Goal: Information Seeking & Learning: Learn about a topic

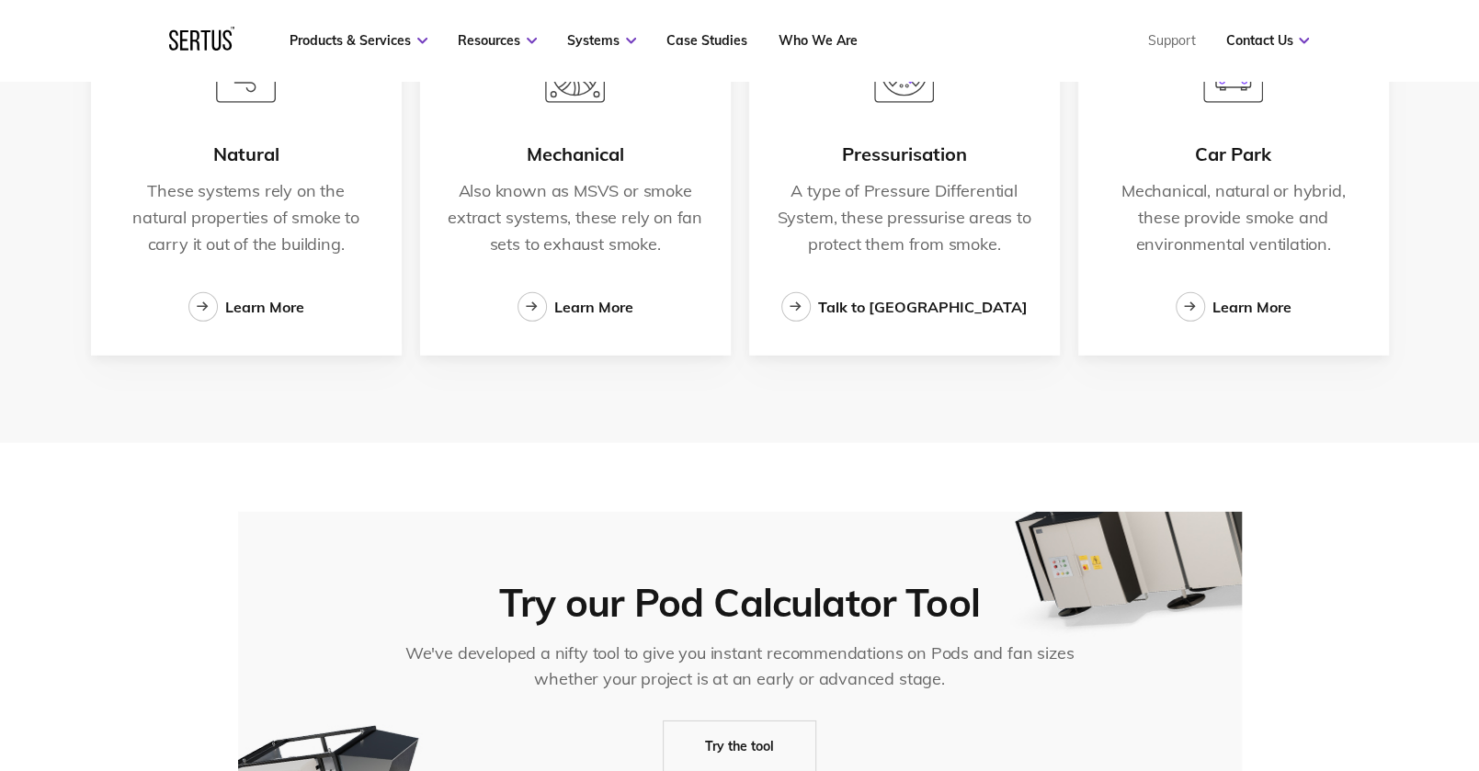
scroll to position [3125, 0]
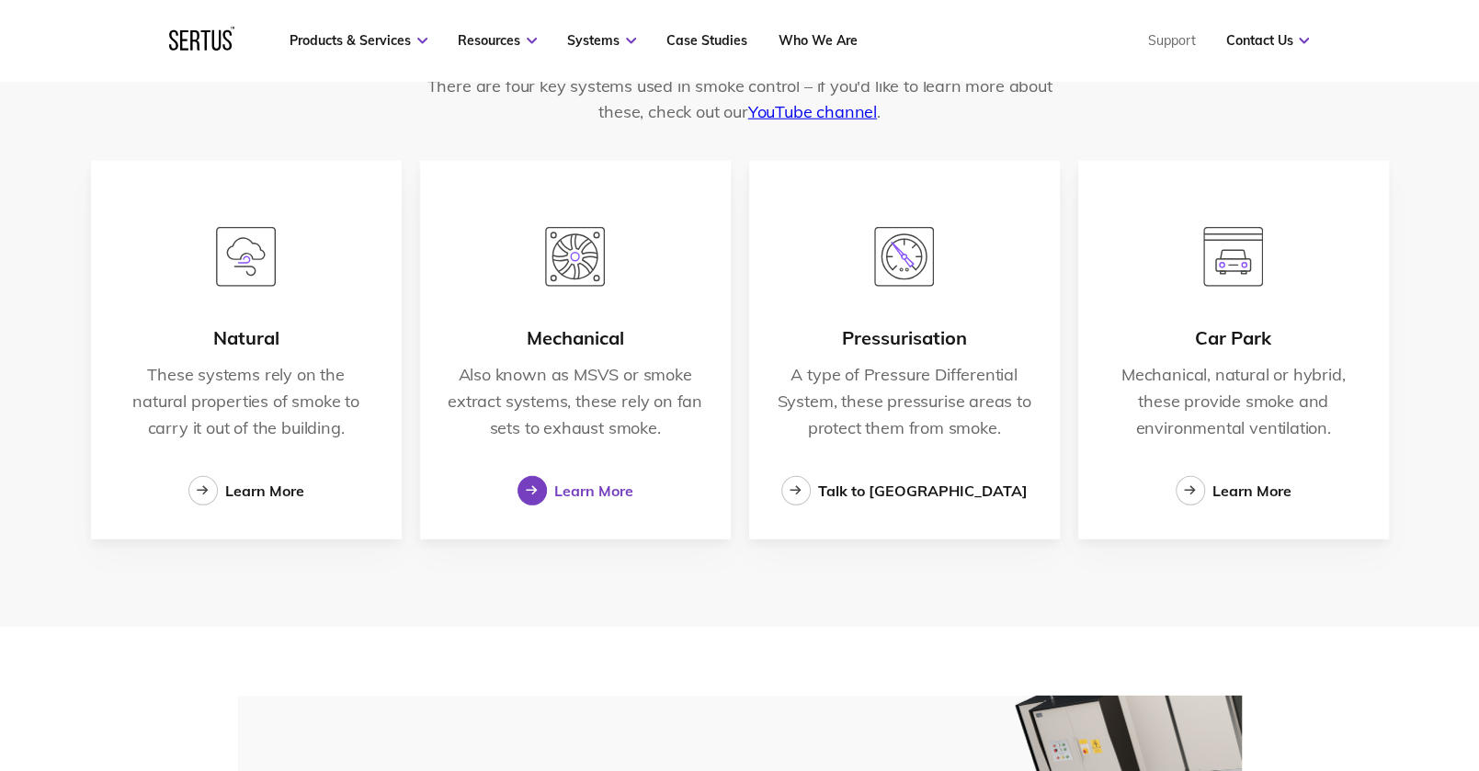
click at [568, 490] on div "Learn More" at bounding box center [593, 491] width 79 height 18
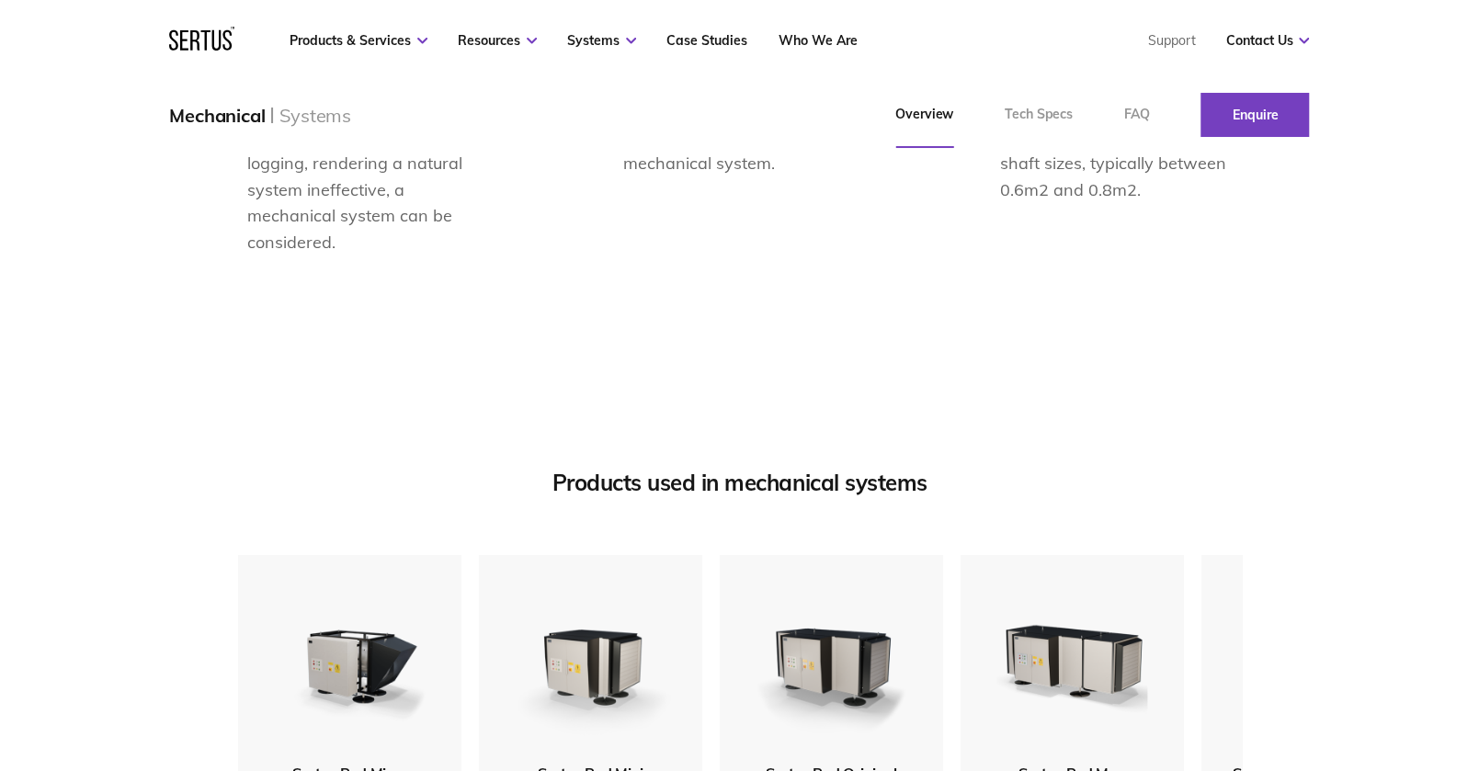
scroll to position [1654, 0]
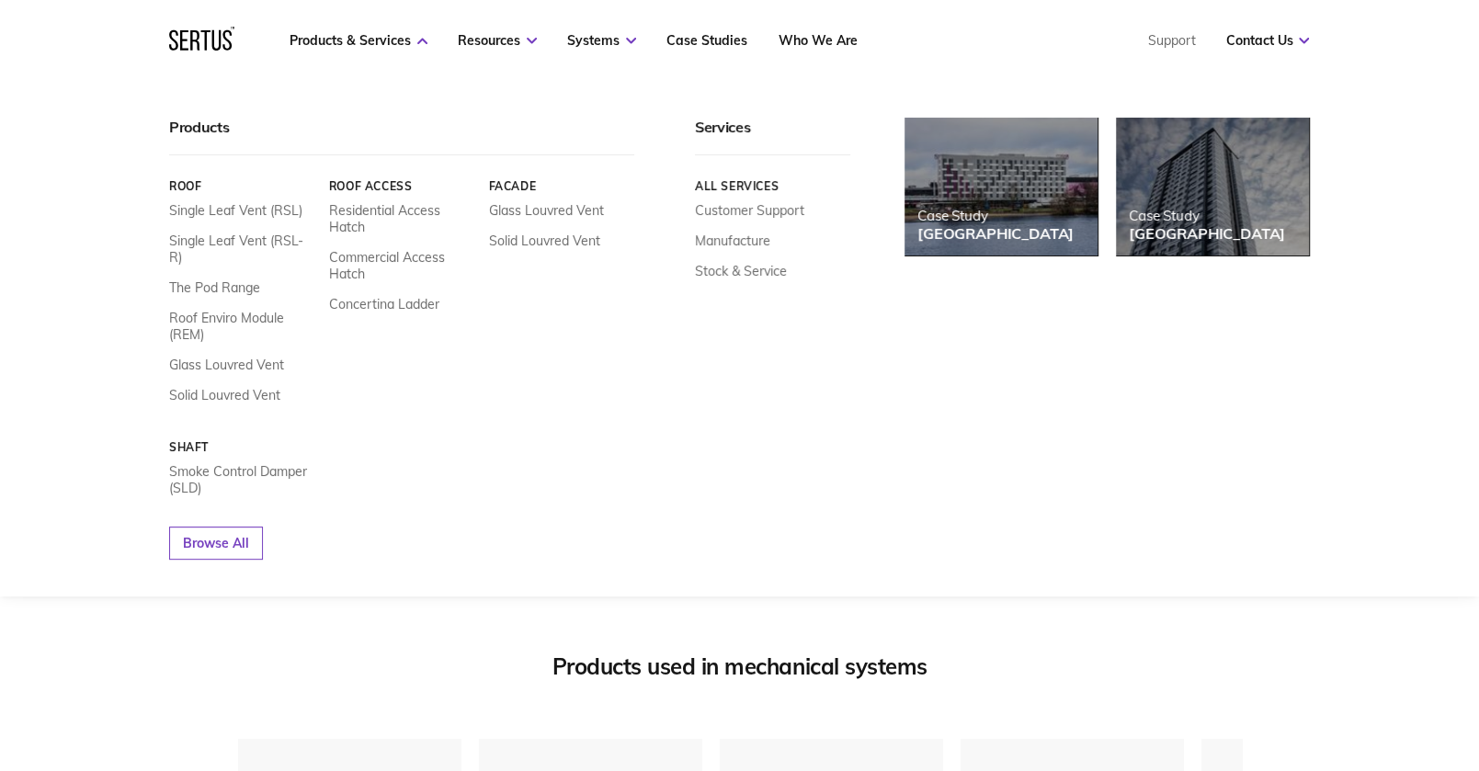
drag, startPoint x: 940, startPoint y: 519, endPoint x: 943, endPoint y: 508, distance: 11.4
click at [940, 517] on div "Case Study Moxy Hotel Case Study [GEOGRAPHIC_DATA]" at bounding box center [1106, 339] width 404 height 442
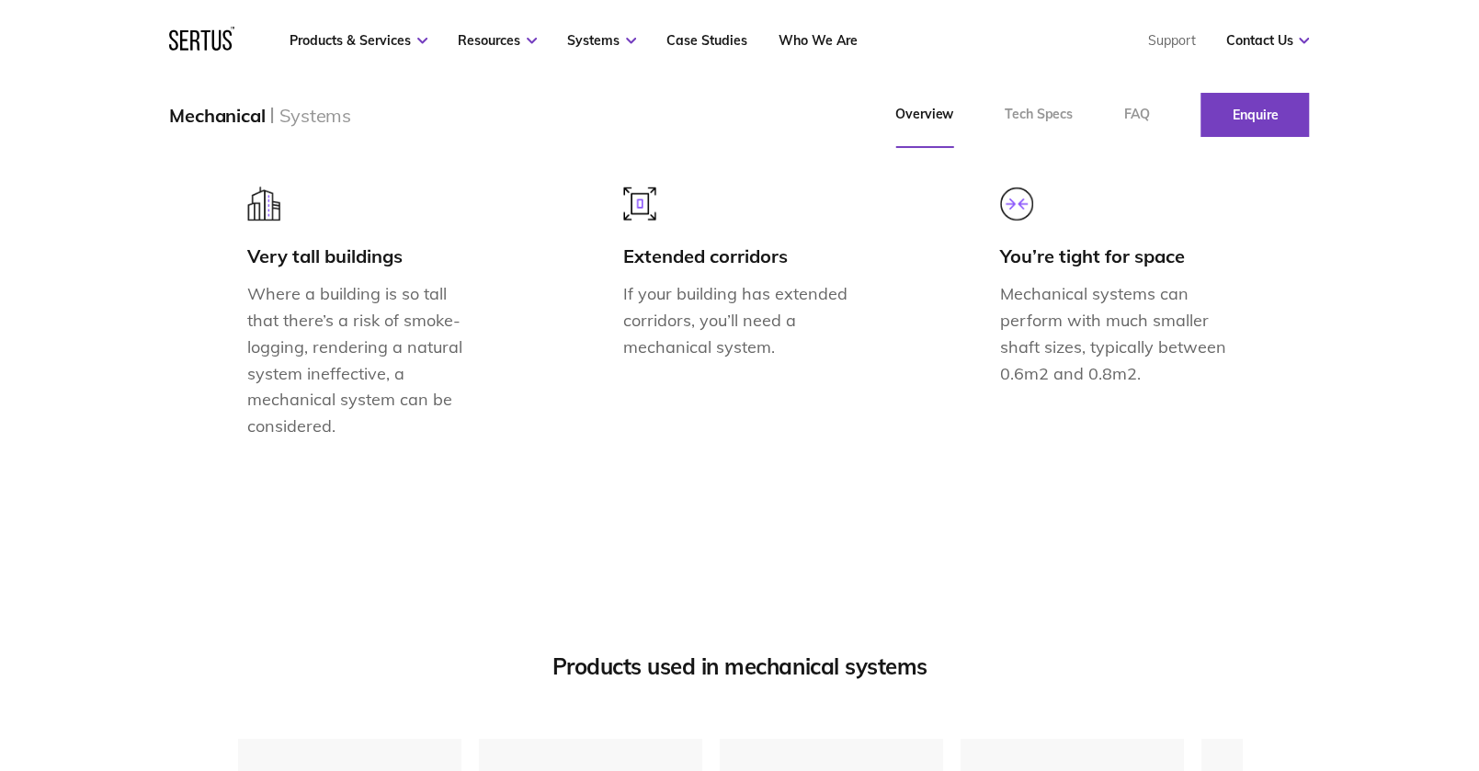
drag, startPoint x: 1329, startPoint y: 1, endPoint x: 1409, endPoint y: 78, distance: 111.1
click at [1409, 78] on div "Products & Services Resources Systems Case Studies Who We Are Support Contact U…" at bounding box center [739, 40] width 1479 height 81
drag, startPoint x: 1190, startPoint y: 3, endPoint x: 799, endPoint y: 533, distance: 659.2
click at [799, 533] on div at bounding box center [739, 555] width 1479 height 46
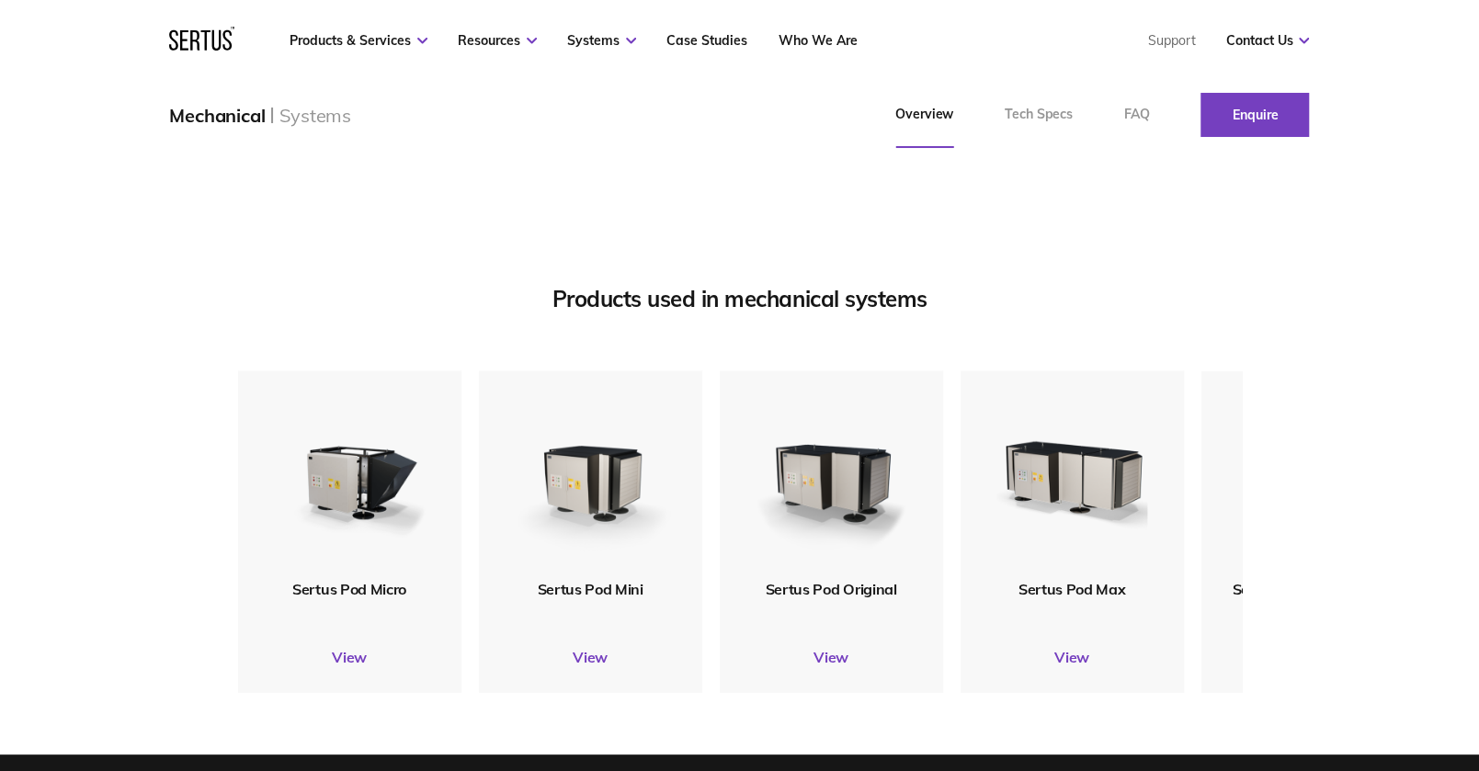
scroll to position [2206, 0]
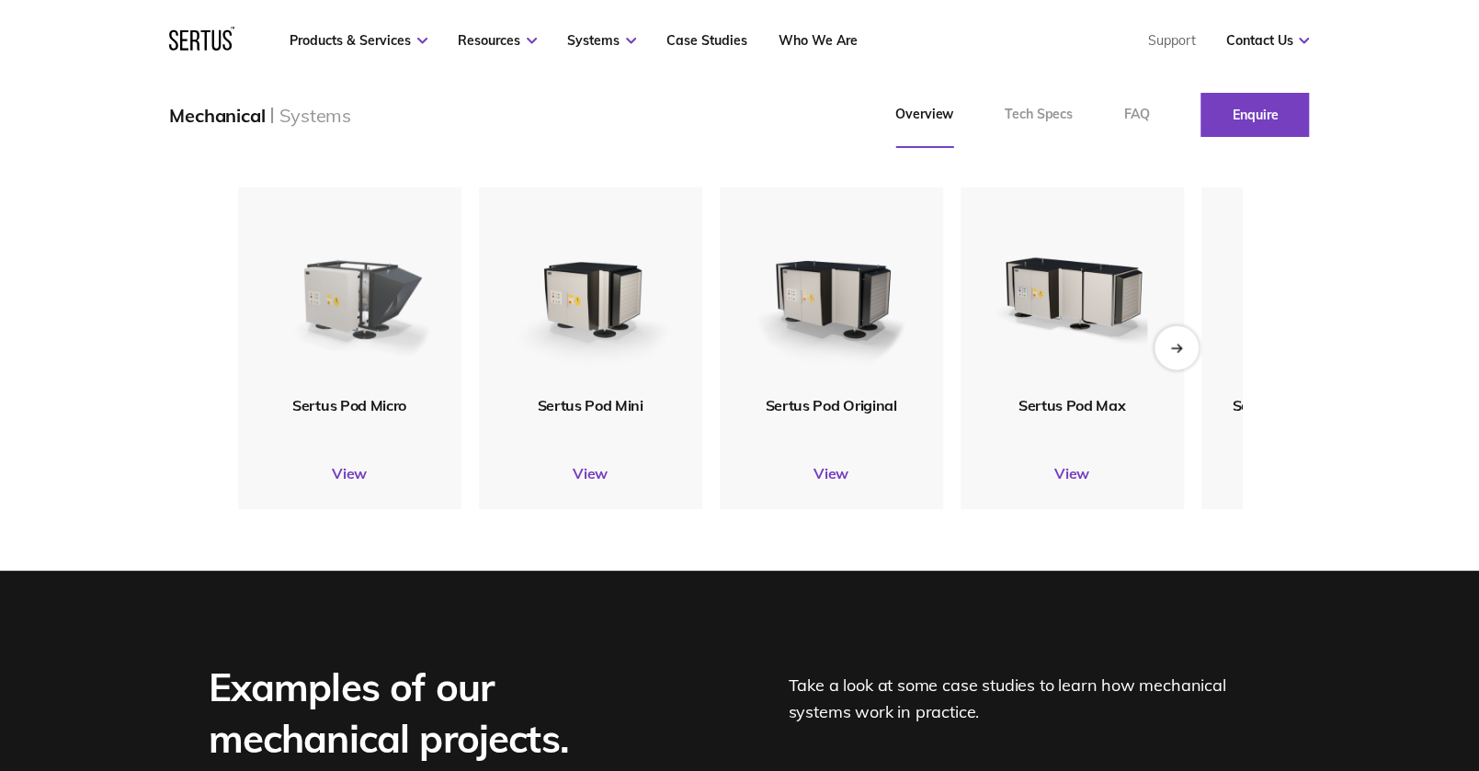
click at [343, 282] on img at bounding box center [348, 290] width 179 height 211
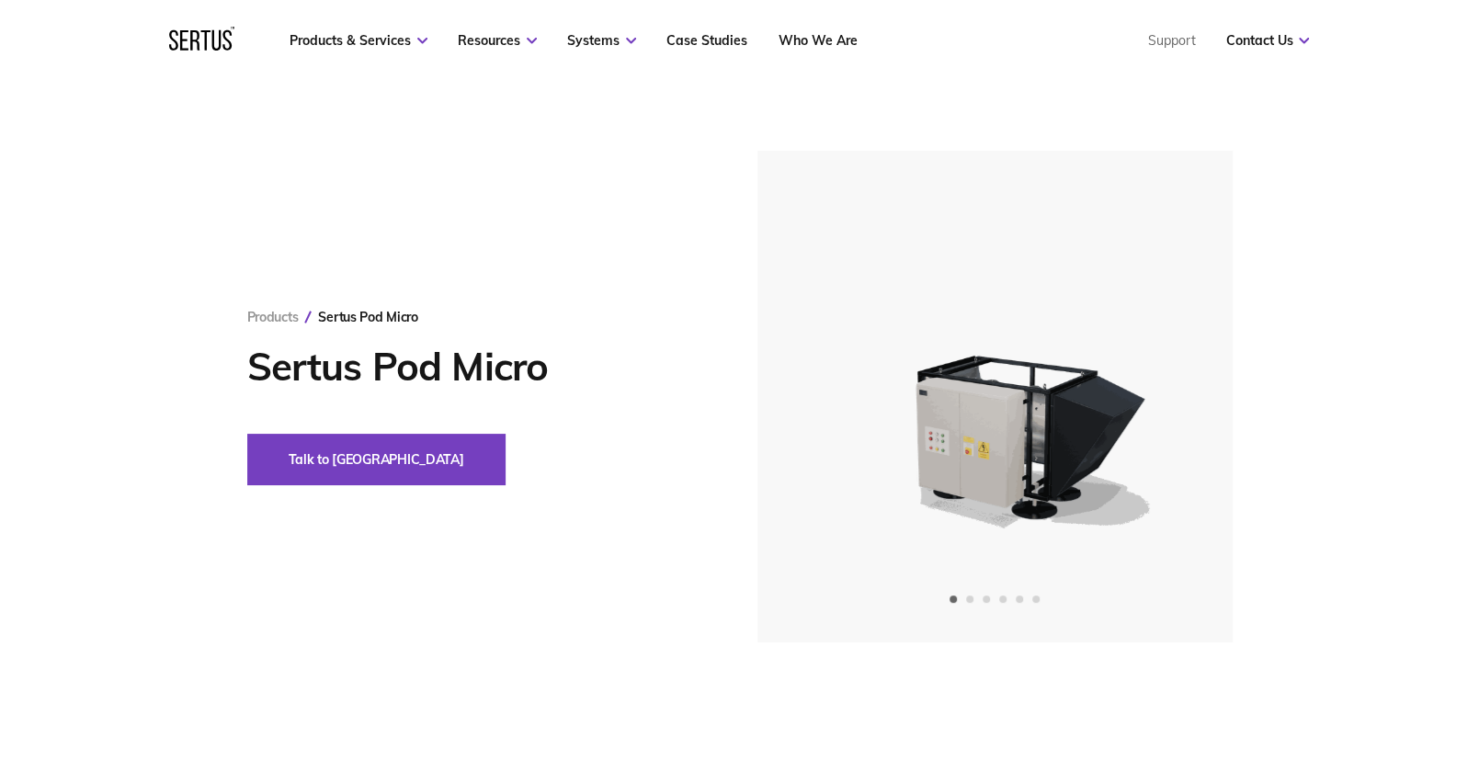
scroll to position [184, 0]
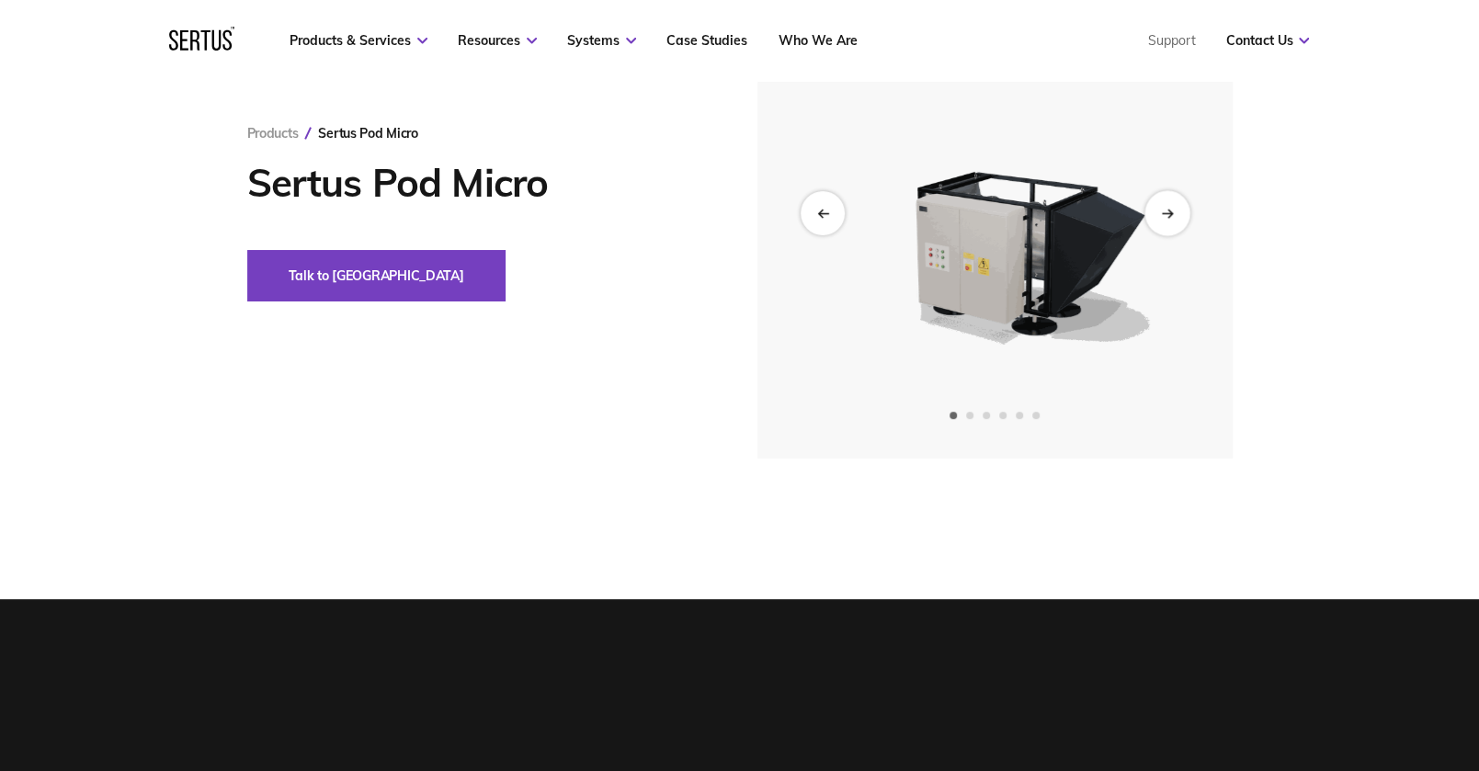
click at [1165, 204] on div "Next slide" at bounding box center [1166, 212] width 45 height 45
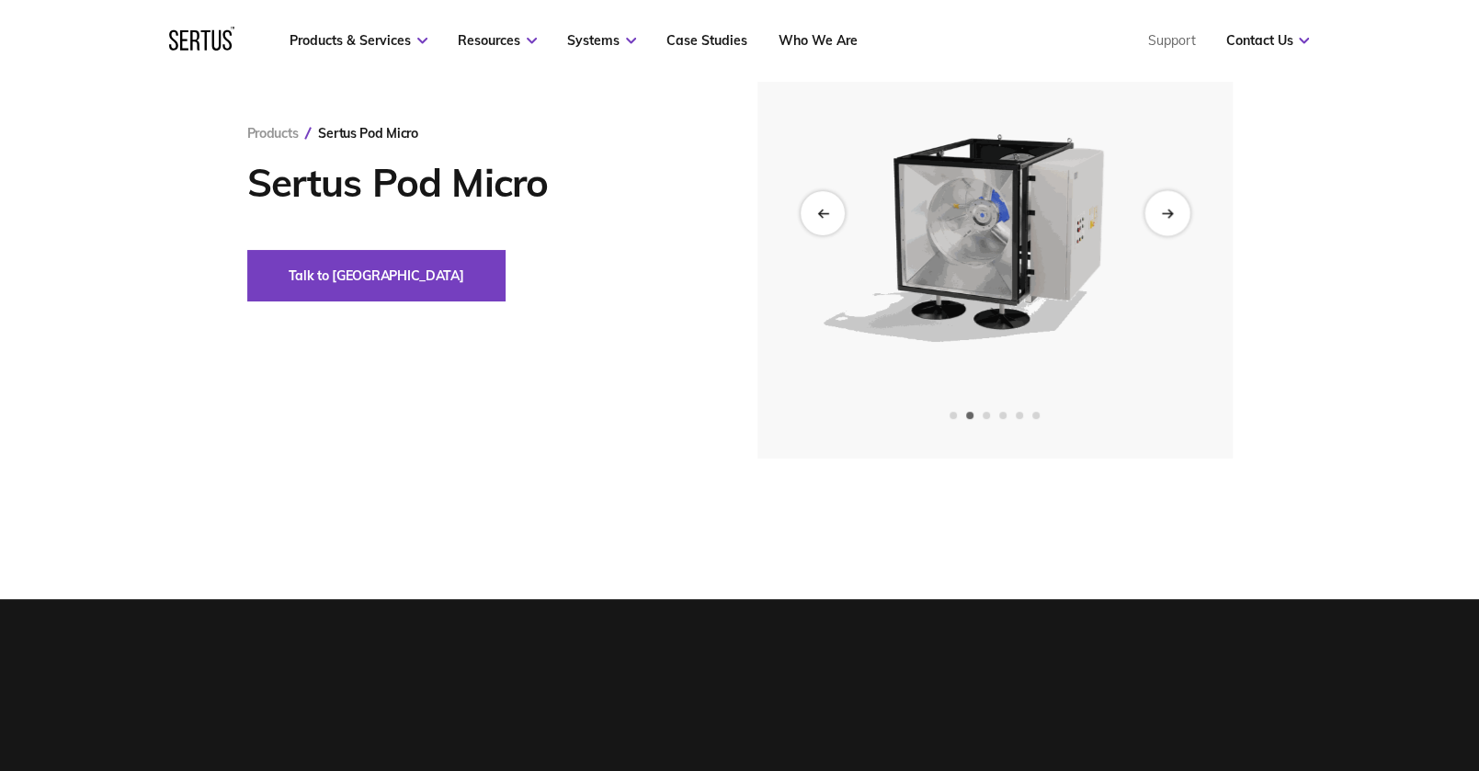
click at [1165, 204] on div "Next slide" at bounding box center [1166, 212] width 45 height 45
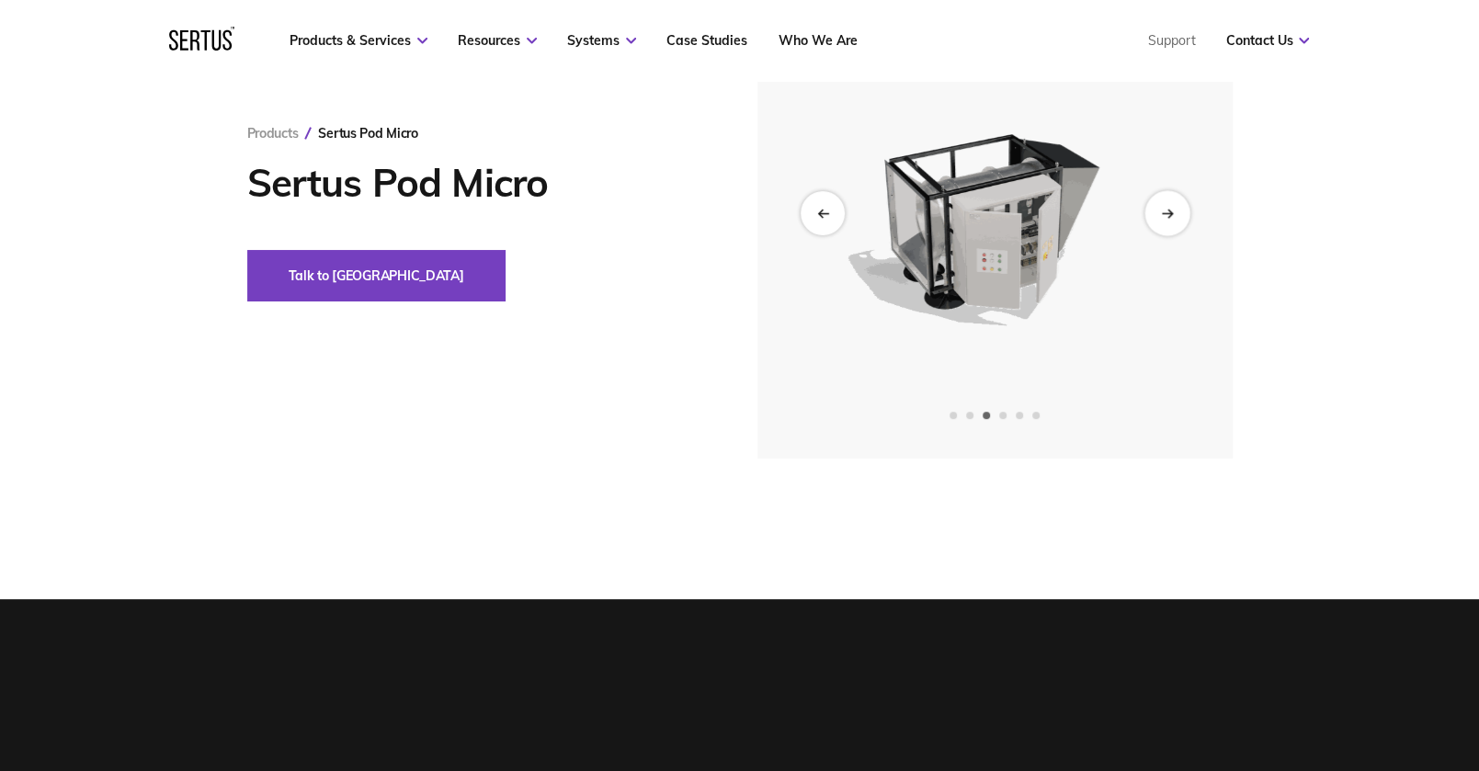
click at [1164, 206] on div "Next slide" at bounding box center [1166, 212] width 45 height 45
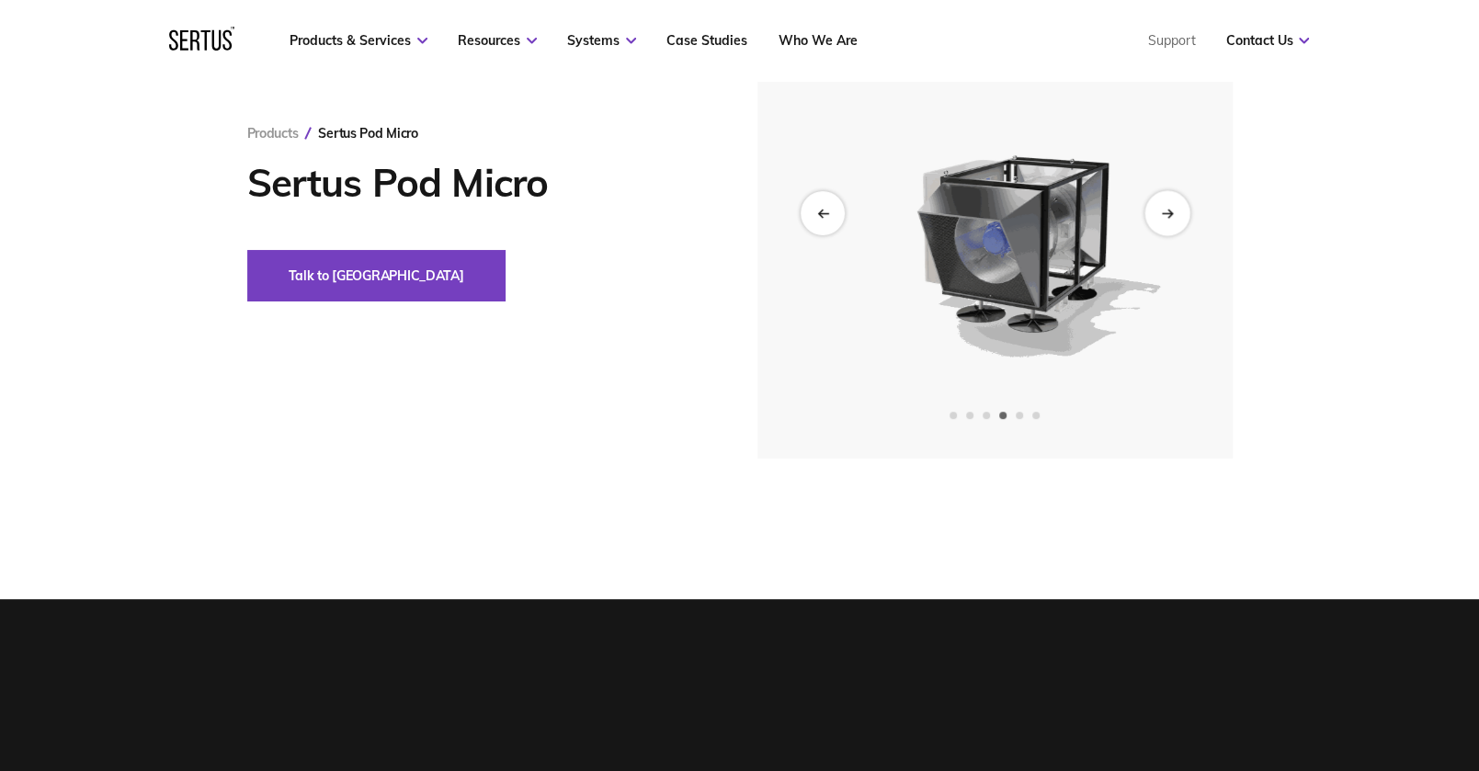
click at [1164, 206] on div "Next slide" at bounding box center [1166, 212] width 45 height 45
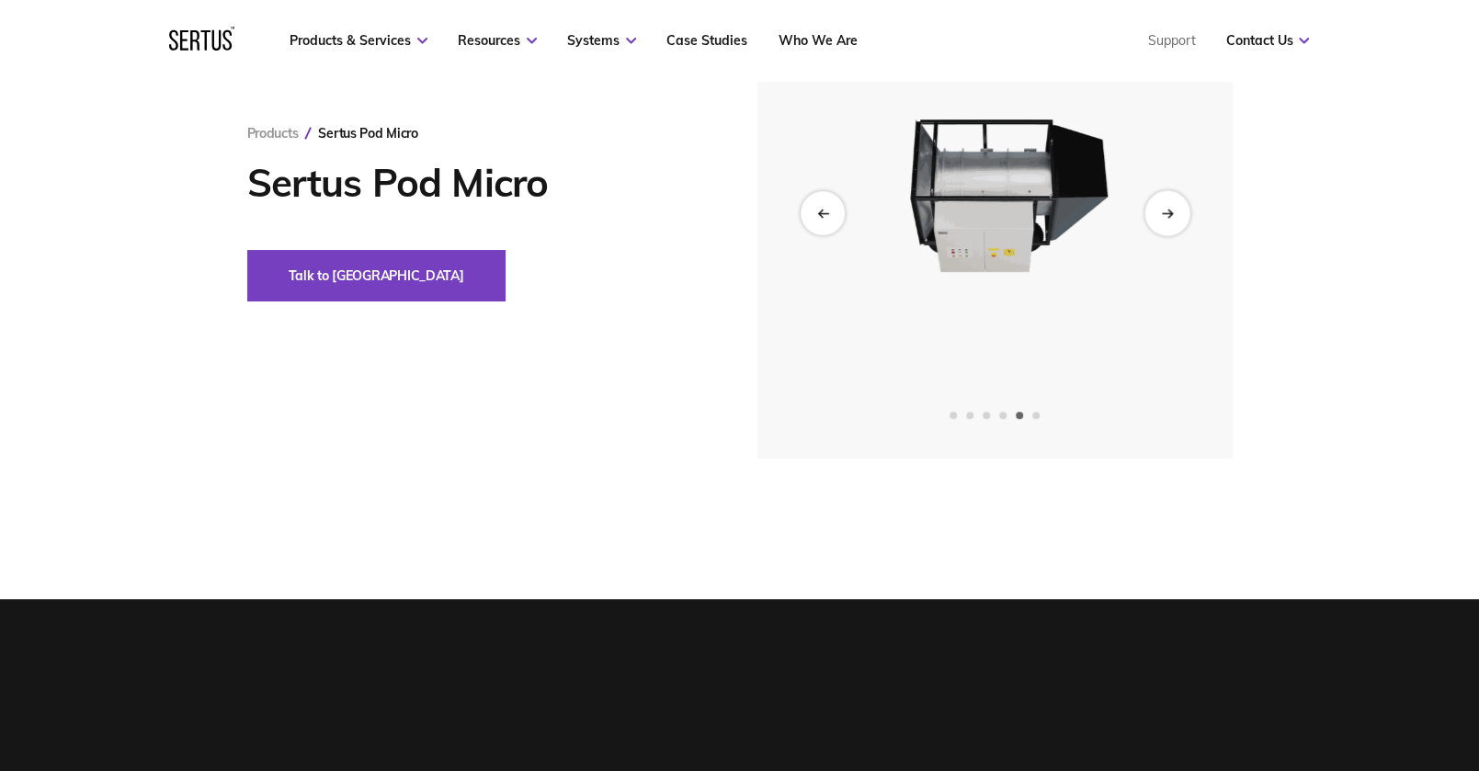
click at [1164, 206] on div "Next slide" at bounding box center [1166, 212] width 45 height 45
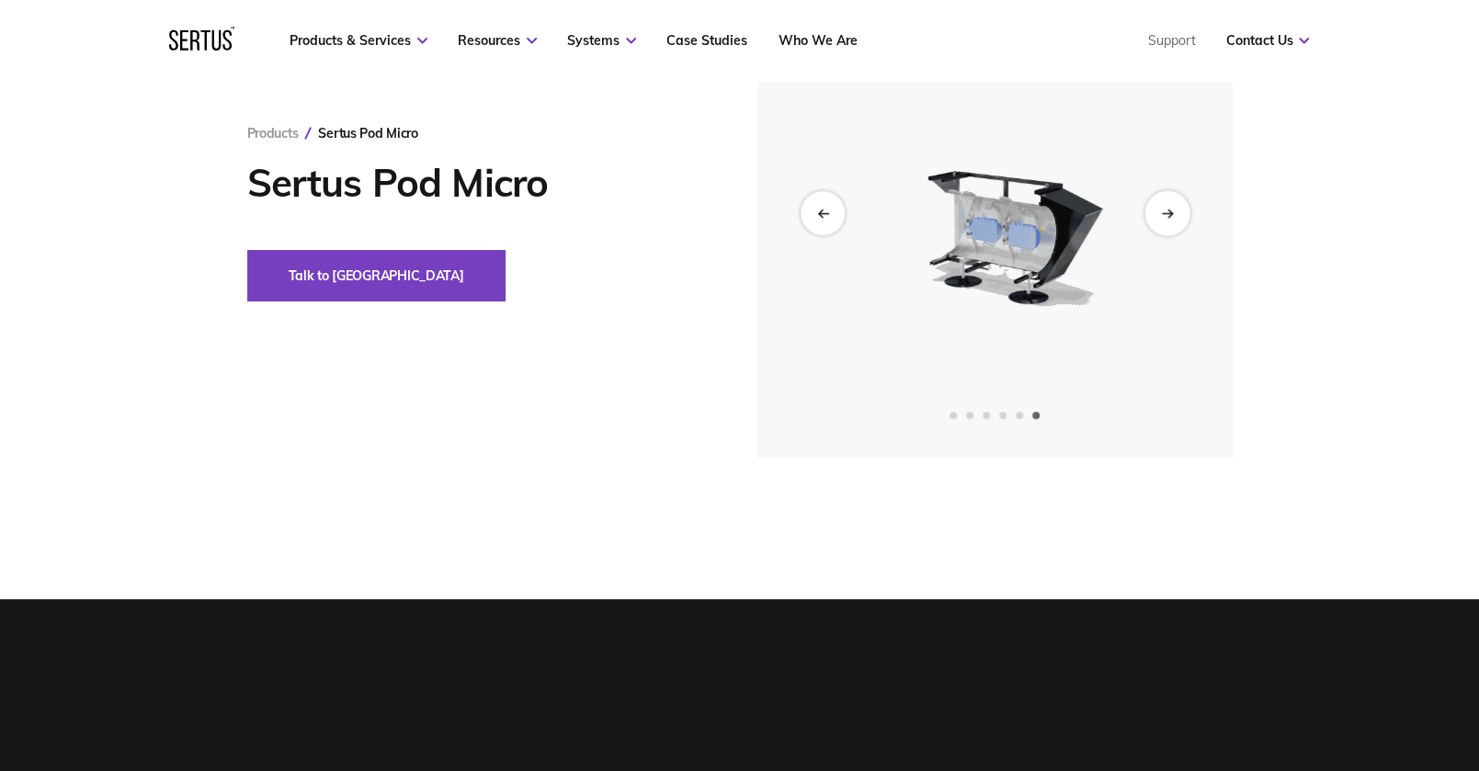
click at [1164, 206] on div "Next slide" at bounding box center [1166, 212] width 45 height 45
click at [1173, 199] on div "Next slide" at bounding box center [1166, 212] width 45 height 45
click at [1166, 208] on icon "Next slide" at bounding box center [1167, 213] width 12 height 10
click at [1159, 209] on div "Next slide" at bounding box center [1166, 212] width 45 height 45
drag, startPoint x: 1343, startPoint y: 1, endPoint x: 1421, endPoint y: 81, distance: 111.8
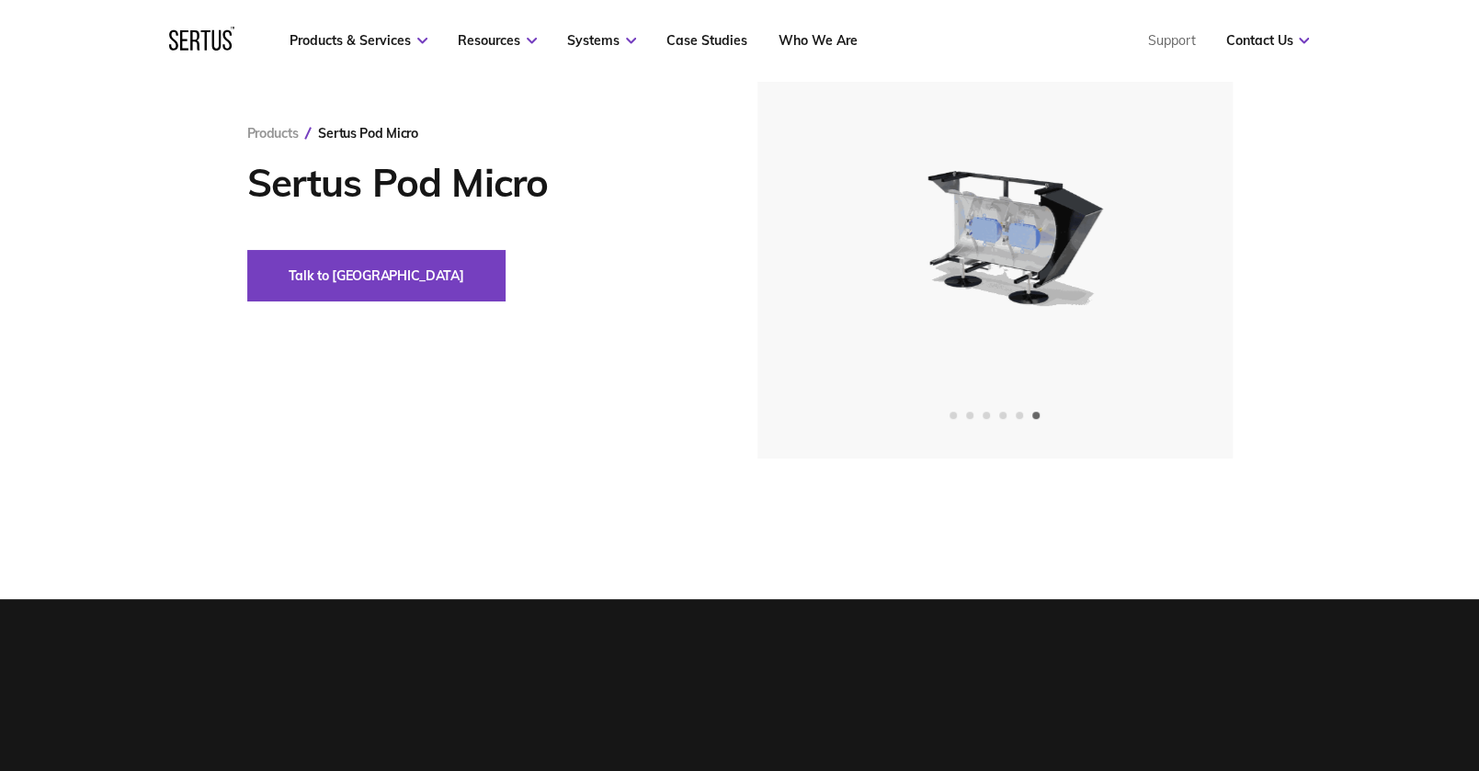
click at [1421, 81] on div "Products Sertus Pod Micro Sertus Pod Micro Talk to us" at bounding box center [739, 213] width 1479 height 492
